Goal: Find specific page/section: Find specific page/section

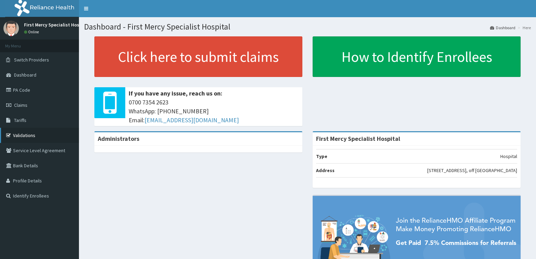
click at [27, 139] on link "Validations" at bounding box center [39, 135] width 79 height 15
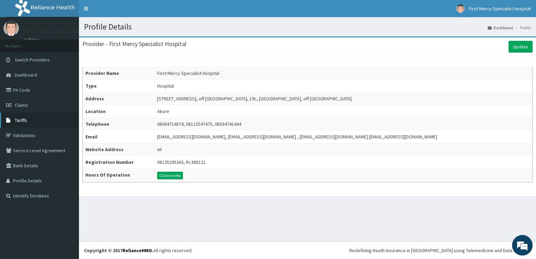
click at [21, 121] on span "Tariffs" at bounding box center [21, 120] width 12 height 6
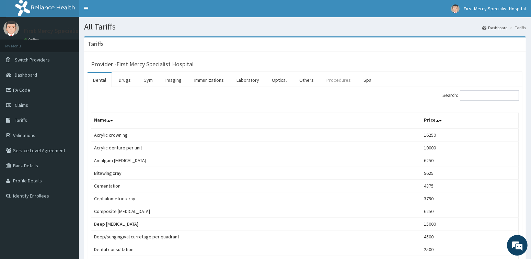
click at [339, 79] on link "Procedures" at bounding box center [338, 80] width 35 height 14
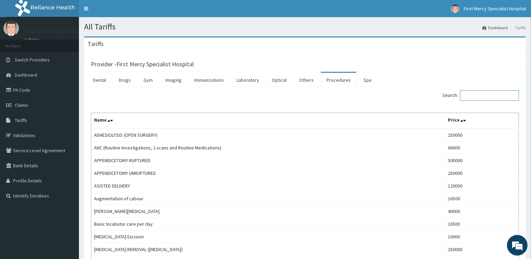
click at [475, 97] on input "Search:" at bounding box center [489, 95] width 59 height 10
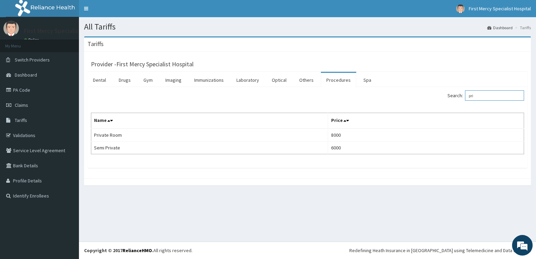
type input "pri"
